Goal: Information Seeking & Learning: Learn about a topic

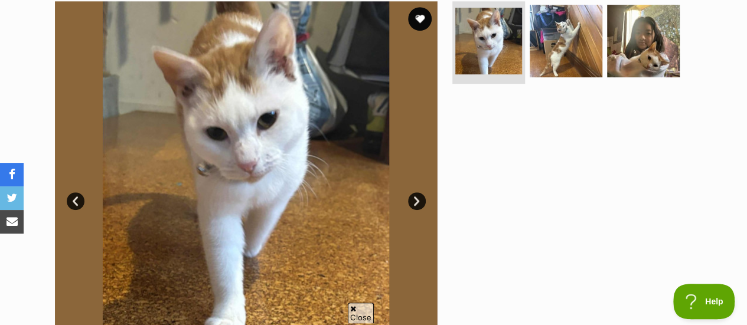
click at [420, 192] on link "Next" at bounding box center [417, 201] width 18 height 18
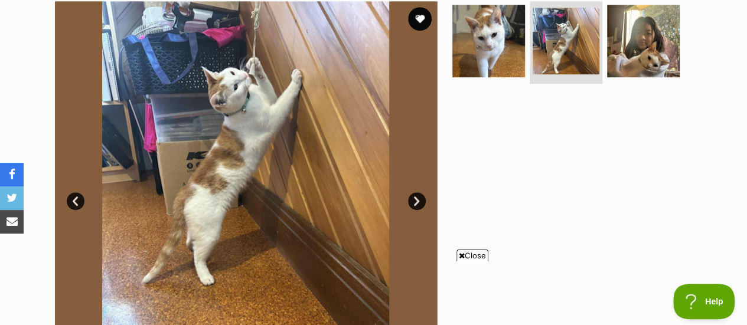
click at [419, 192] on link "Next" at bounding box center [417, 201] width 18 height 18
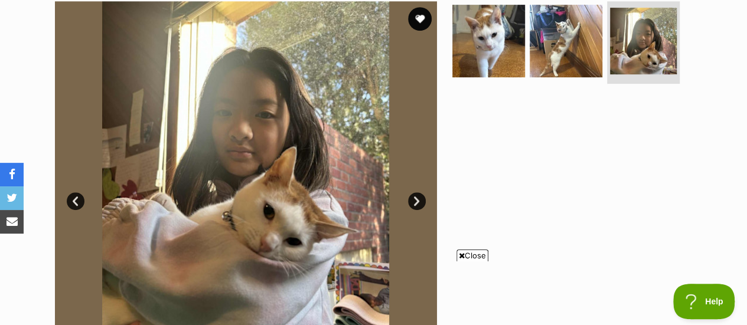
click at [419, 192] on link "Next" at bounding box center [417, 201] width 18 height 18
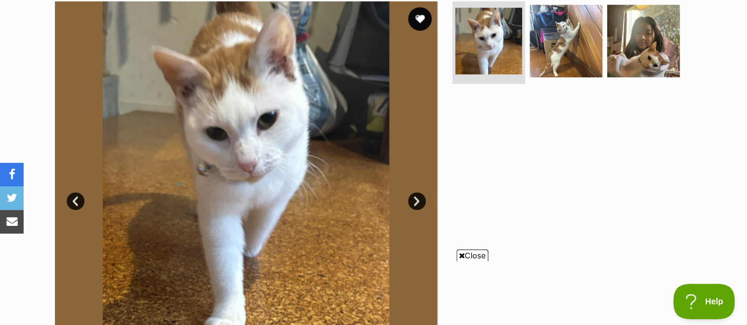
click at [481, 257] on span "Close" at bounding box center [472, 256] width 32 height 12
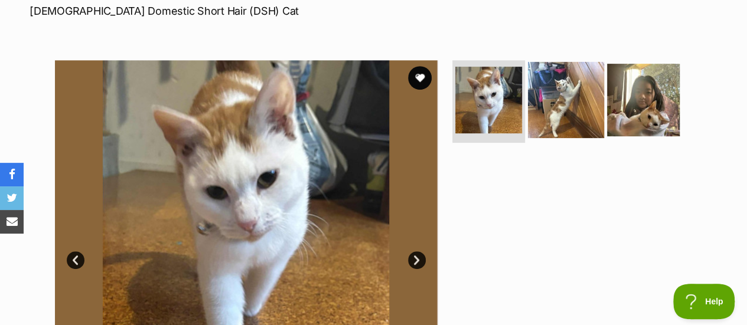
click at [583, 62] on img at bounding box center [566, 100] width 76 height 76
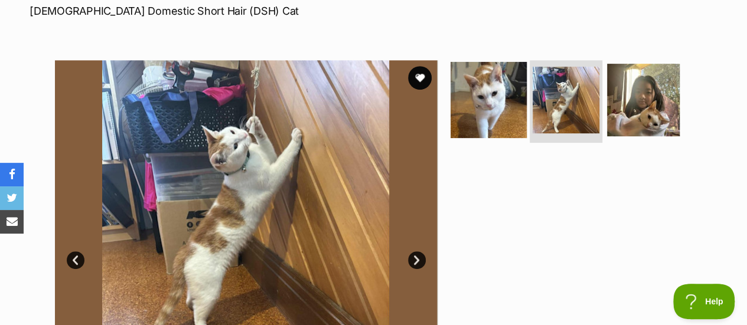
click at [503, 62] on img at bounding box center [488, 100] width 76 height 76
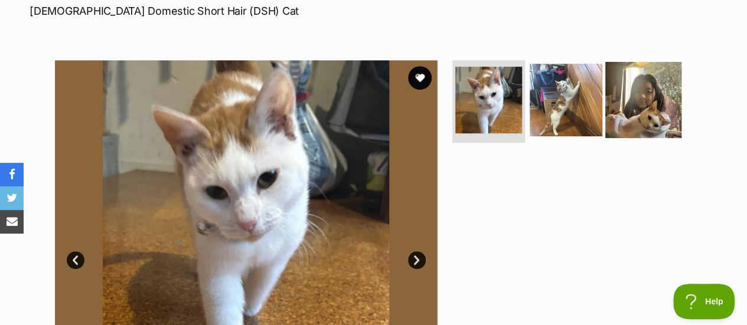
click at [651, 79] on img at bounding box center [643, 100] width 76 height 76
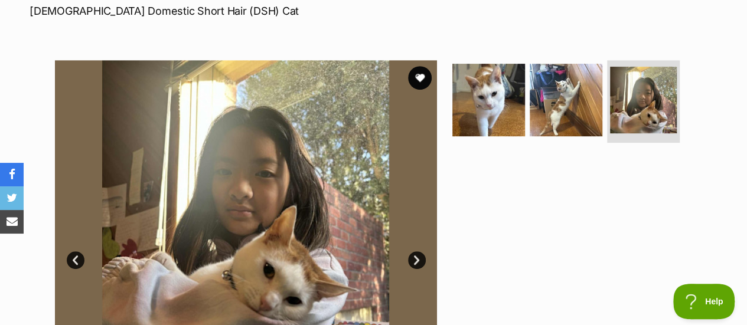
click at [70, 252] on link "Prev" at bounding box center [76, 261] width 18 height 18
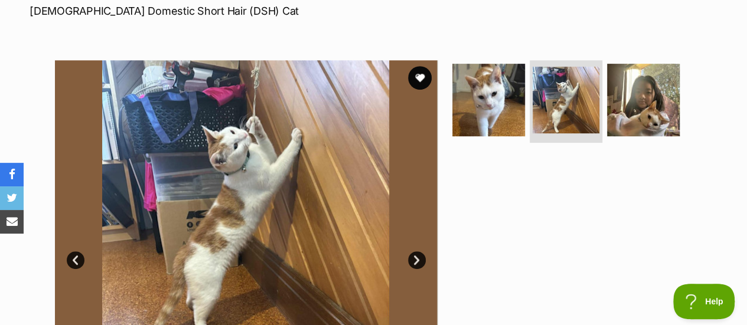
click at [70, 252] on link "Prev" at bounding box center [76, 261] width 18 height 18
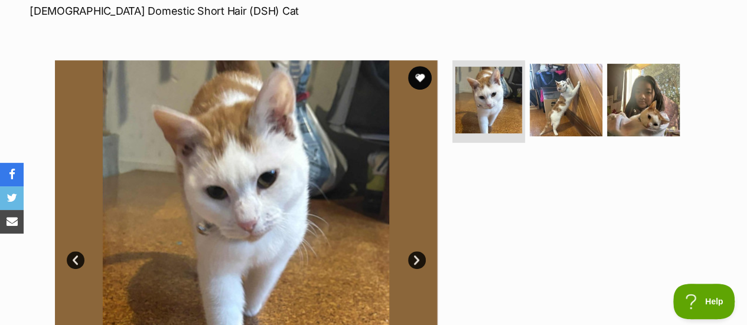
click at [70, 252] on link "Prev" at bounding box center [76, 261] width 18 height 18
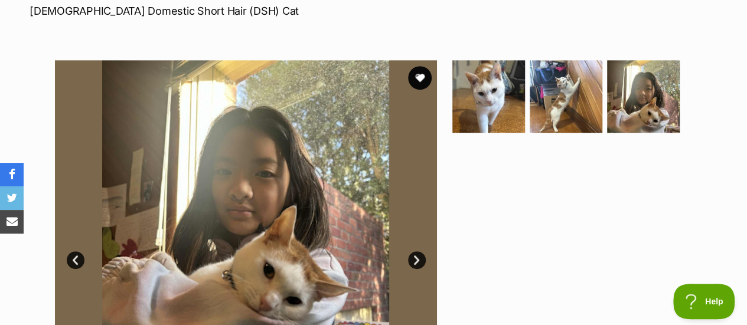
click at [70, 252] on link "Prev" at bounding box center [76, 261] width 18 height 18
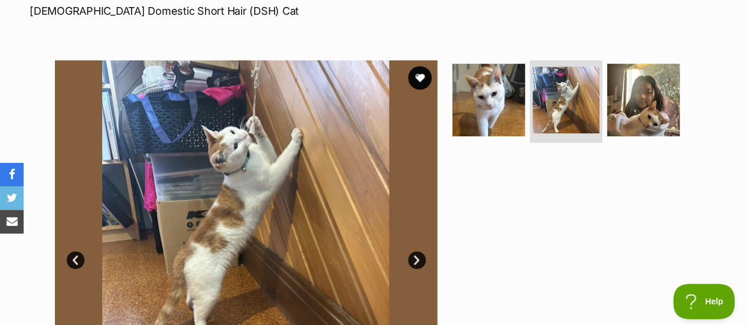
click at [70, 252] on link "Prev" at bounding box center [76, 261] width 18 height 18
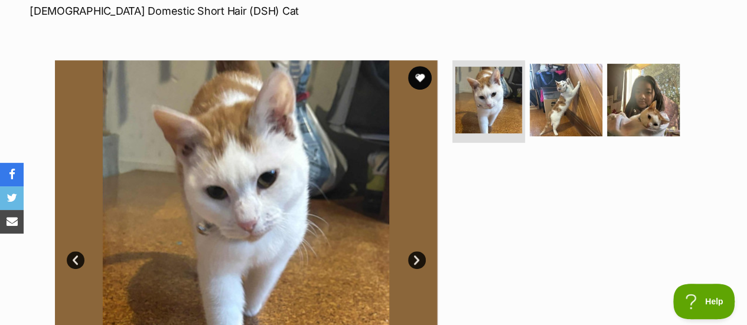
click at [70, 252] on link "Prev" at bounding box center [76, 261] width 18 height 18
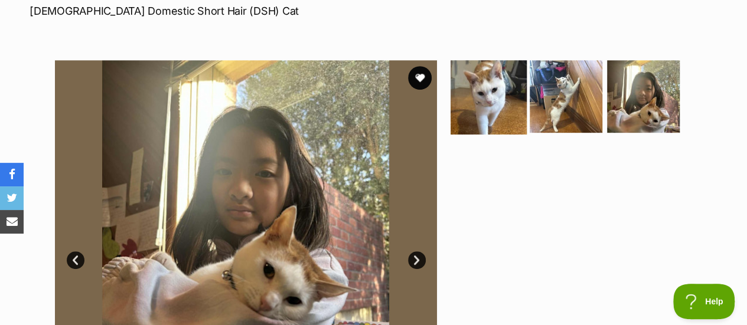
click at [496, 66] on img at bounding box center [488, 96] width 76 height 76
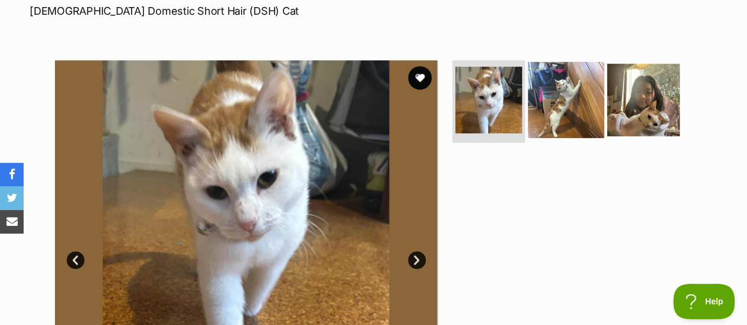
click at [557, 72] on img at bounding box center [566, 100] width 76 height 76
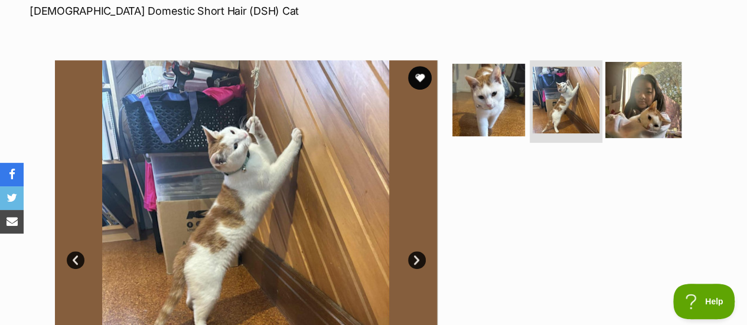
click at [653, 62] on img at bounding box center [643, 100] width 76 height 76
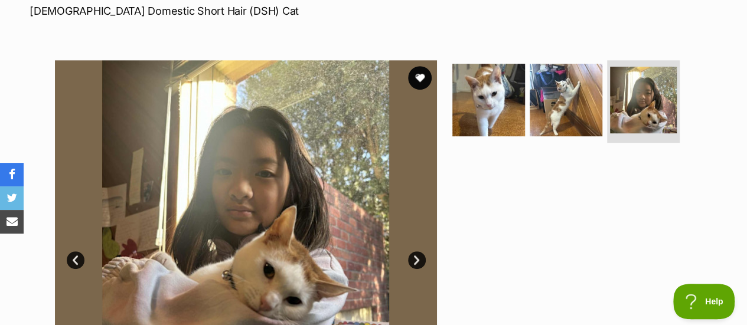
click at [412, 252] on link "Next" at bounding box center [417, 261] width 18 height 18
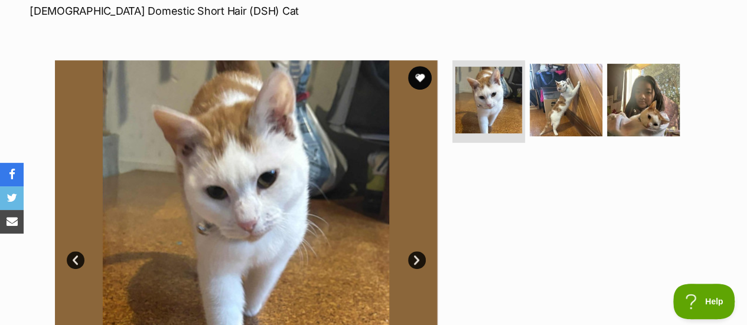
click at [414, 252] on link "Next" at bounding box center [417, 261] width 18 height 18
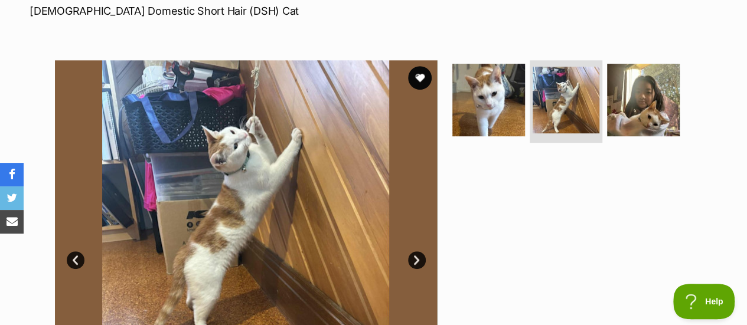
click at [414, 252] on link "Next" at bounding box center [417, 261] width 18 height 18
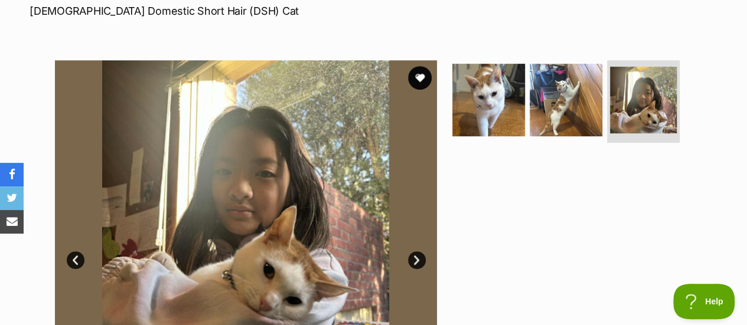
click at [414, 252] on link "Next" at bounding box center [417, 261] width 18 height 18
